Goal: Navigation & Orientation: Find specific page/section

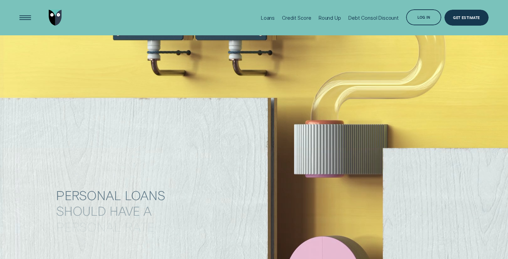
scroll to position [443, 0]
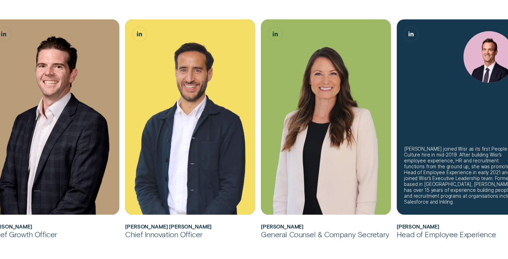
scroll to position [400, 0]
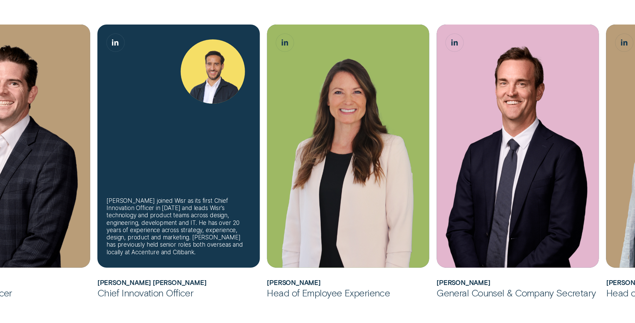
scroll to position [459, 0]
